Goal: Contribute content

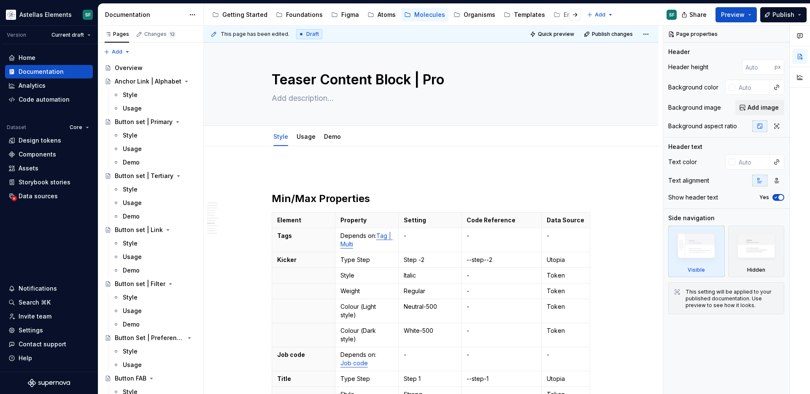
scroll to position [3162, 0]
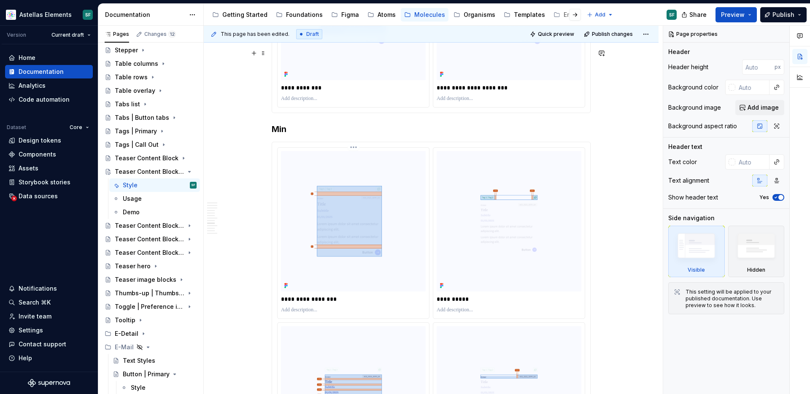
click at [311, 168] on img at bounding box center [353, 221] width 145 height 140
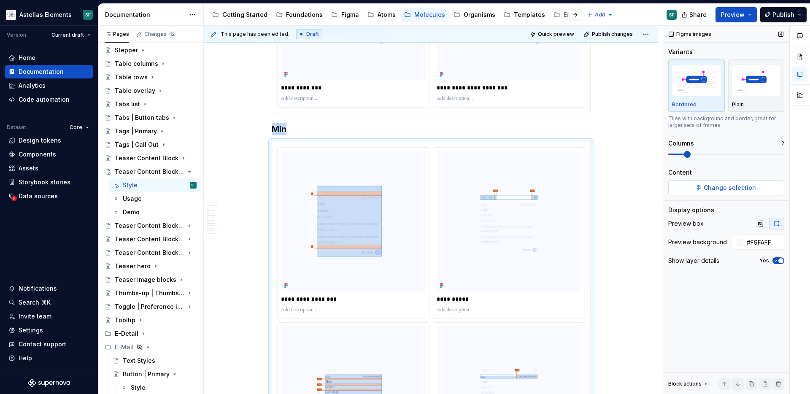
click at [681, 187] on button "Change selection" at bounding box center [726, 187] width 116 height 15
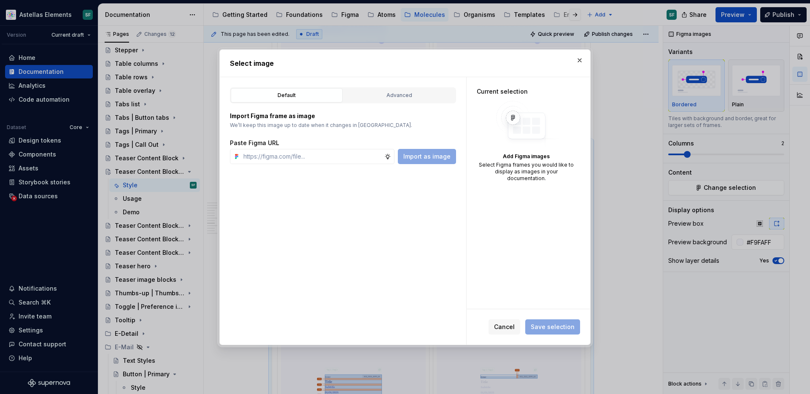
type textarea "*"
click at [372, 157] on input "text" at bounding box center [312, 156] width 144 height 15
type input "[URL][DOMAIN_NAME]"
click at [423, 159] on span "Import as image" at bounding box center [426, 156] width 47 height 8
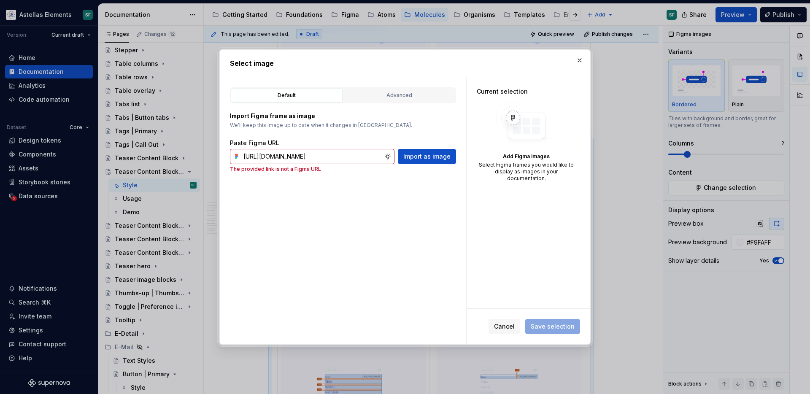
scroll to position [0, 0]
click at [409, 188] on div "Default Advanced Import Figma frame as image We’ll keep this image up to date w…" at bounding box center [343, 210] width 246 height 267
click at [431, 156] on span "Import as image" at bounding box center [426, 156] width 47 height 8
click at [410, 190] on div "Default Advanced Import Figma frame as image We’ll keep this image up to date w…" at bounding box center [343, 210] width 246 height 267
click at [578, 59] on button "button" at bounding box center [579, 60] width 12 height 12
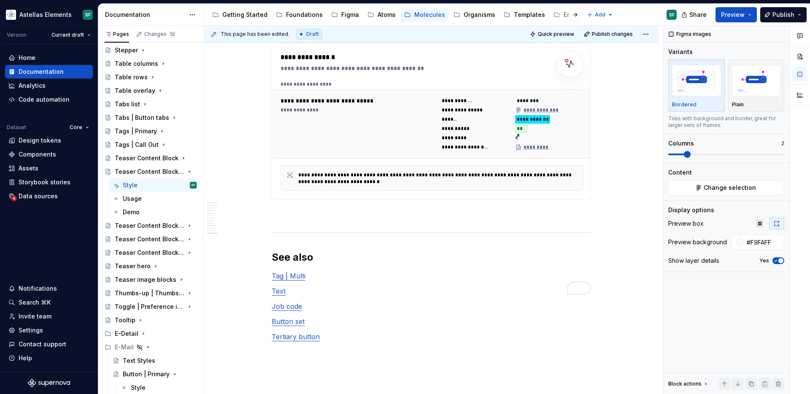
type textarea "*"
